Goal: Transaction & Acquisition: Download file/media

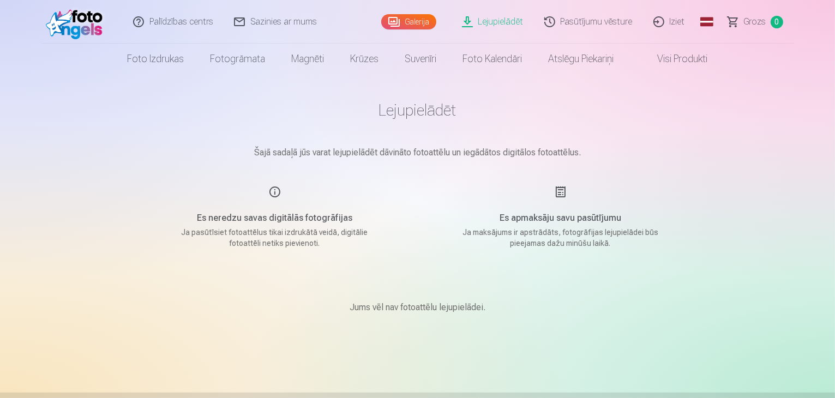
drag, startPoint x: 415, startPoint y: 314, endPoint x: 415, endPoint y: 304, distance: 10.4
click at [415, 308] on div "Jums vēl nav fotoattēlu lejupielādei." at bounding box center [417, 307] width 545 height 65
click at [423, 208] on main "Lejupielādēt Šajā sadaļā jūs varat lejupielādēt dāvināto fotoattēlu un iegādāto…" at bounding box center [417, 220] width 545 height 292
click at [500, 23] on link "Lejupielādēt" at bounding box center [493, 22] width 82 height 44
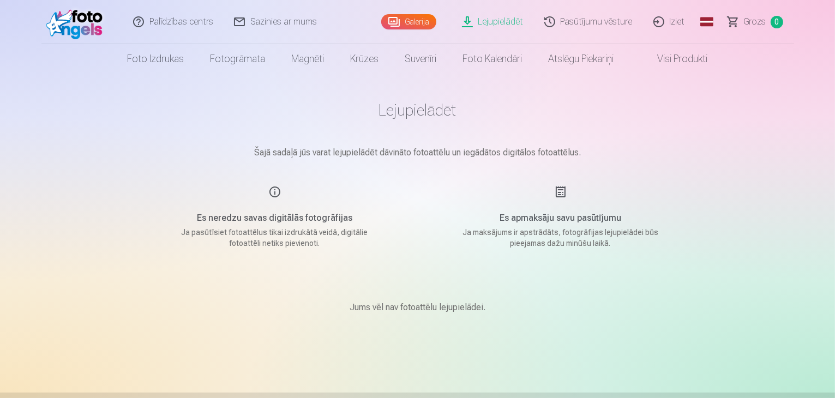
click at [500, 23] on link "Lejupielādēt" at bounding box center [493, 22] width 82 height 44
click at [614, 20] on link "Pasūtījumu vēsture" at bounding box center [588, 22] width 109 height 44
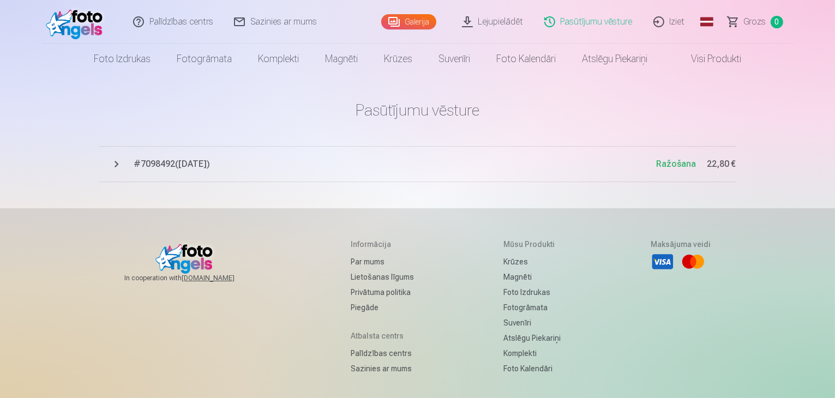
click at [163, 162] on span "# 7098492 ( [DATE] )" at bounding box center [395, 164] width 522 height 13
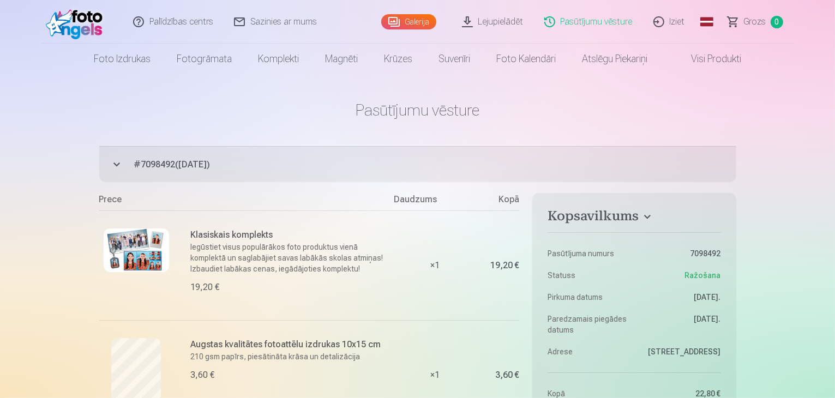
click at [636, 216] on h4 "Kopsavilkums" at bounding box center [633, 218] width 173 height 20
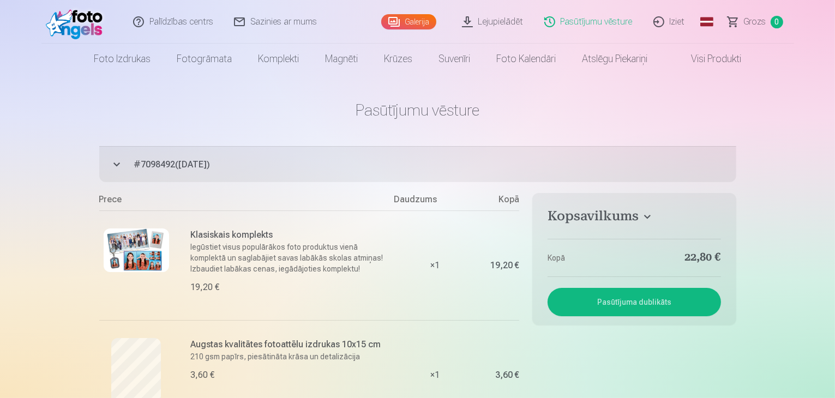
click at [636, 216] on h4 "Kopsavilkums" at bounding box center [633, 218] width 173 height 20
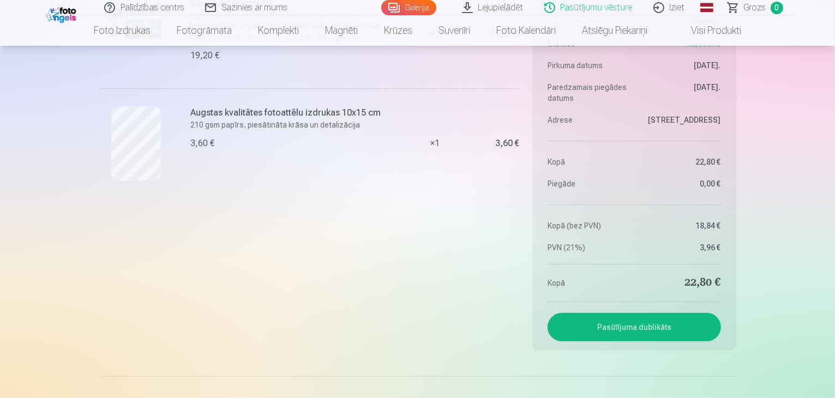
scroll to position [109, 0]
